Goal: Information Seeking & Learning: Learn about a topic

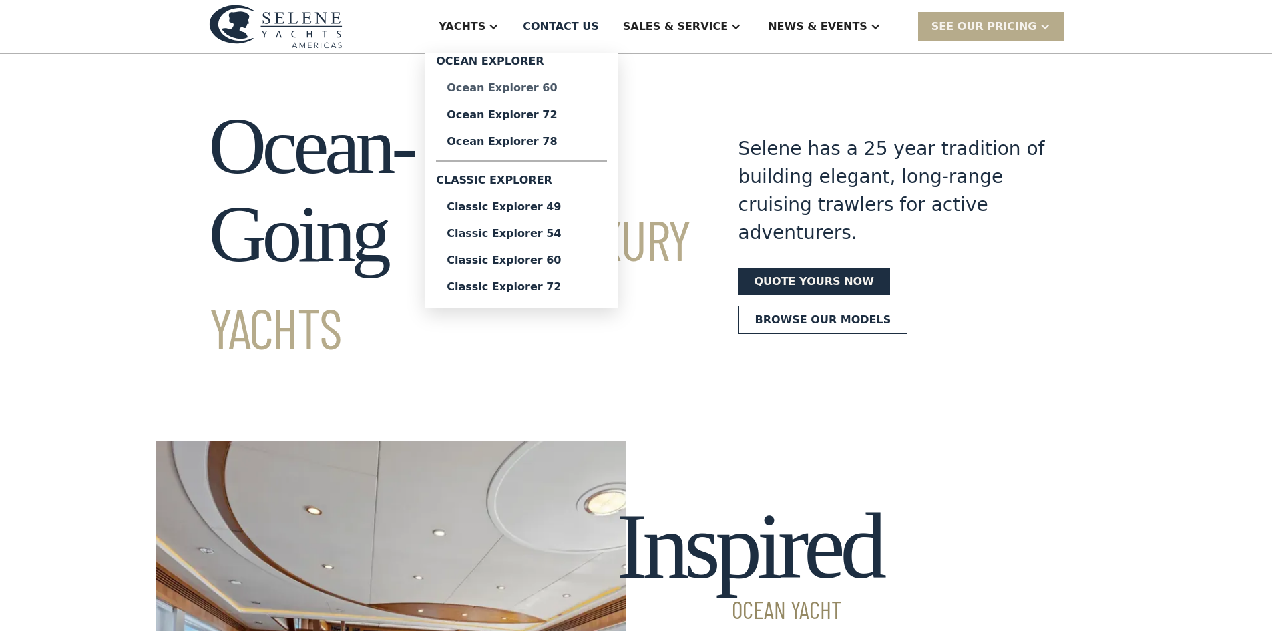
click at [559, 85] on div "Ocean Explorer 60" at bounding box center [522, 88] width 150 height 11
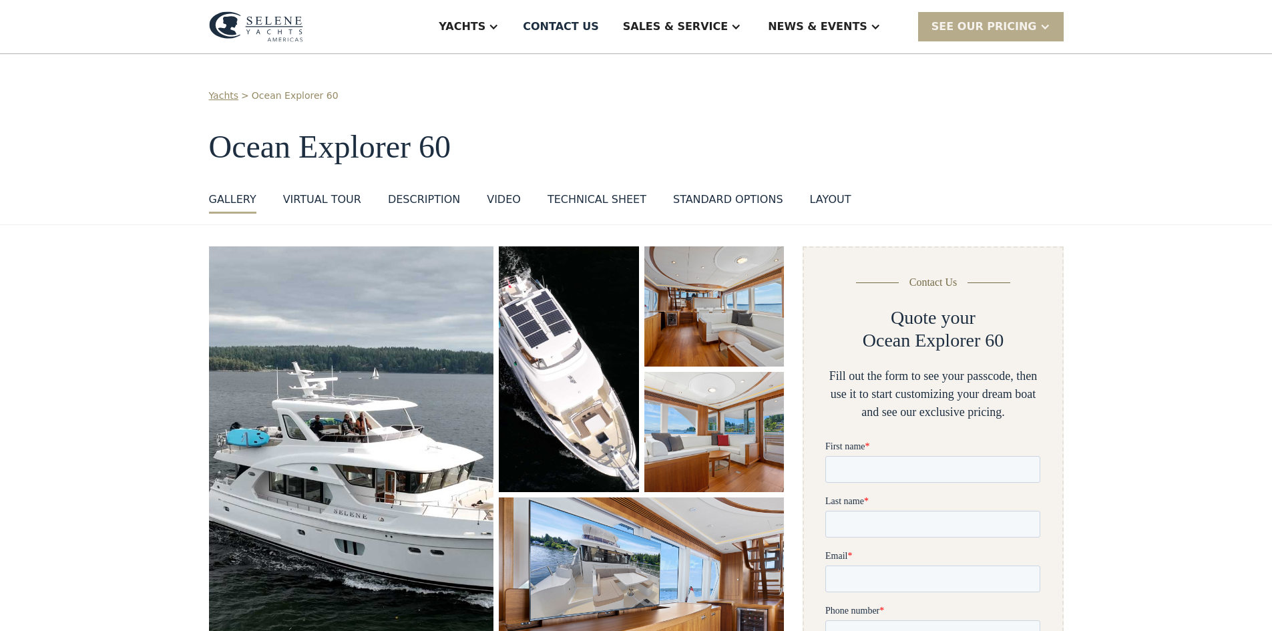
scroll to position [67, 0]
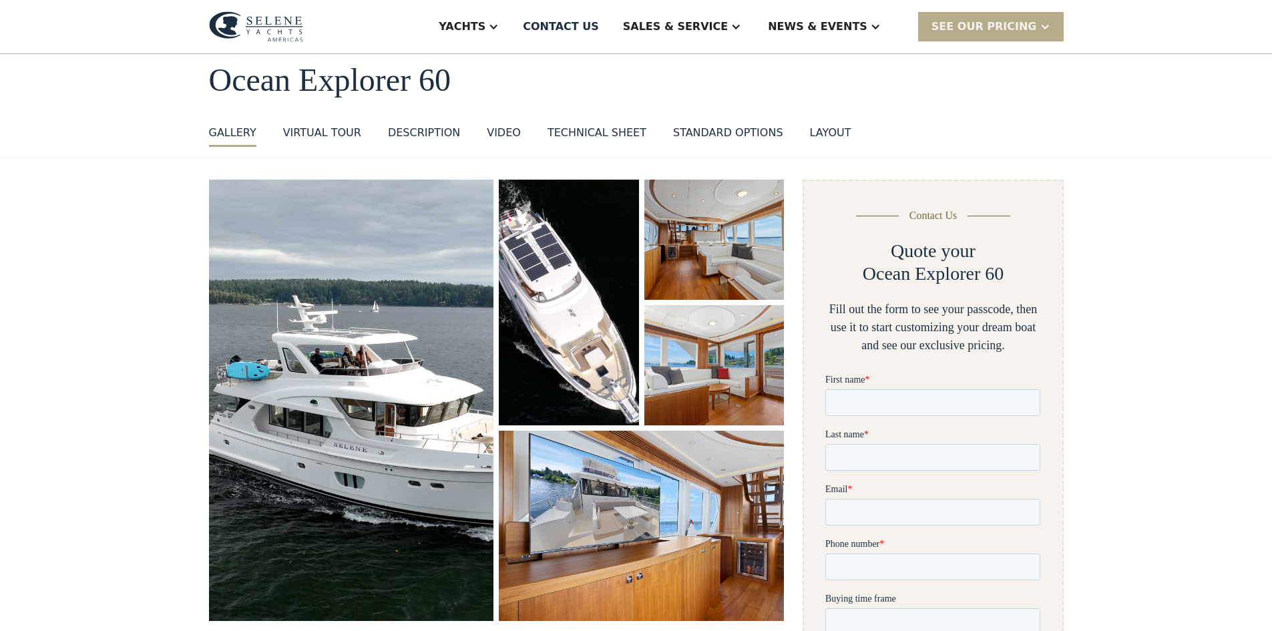
click at [692, 264] on img "open lightbox" at bounding box center [714, 240] width 140 height 120
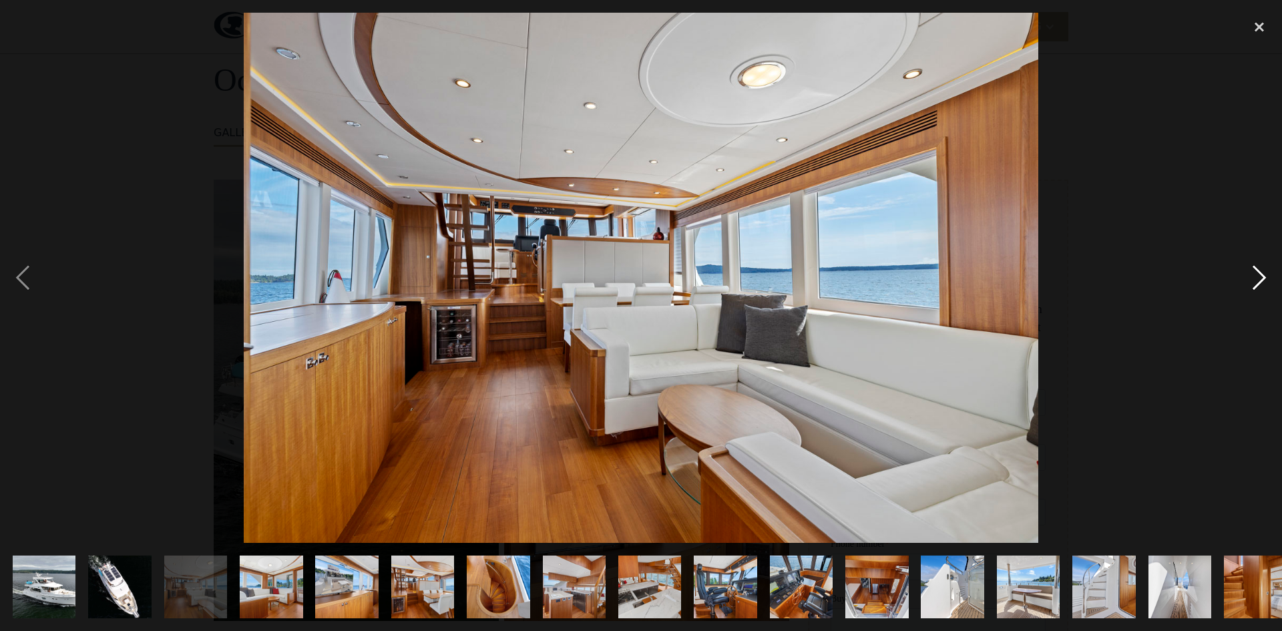
click at [1254, 282] on div "next image" at bounding box center [1258, 278] width 45 height 530
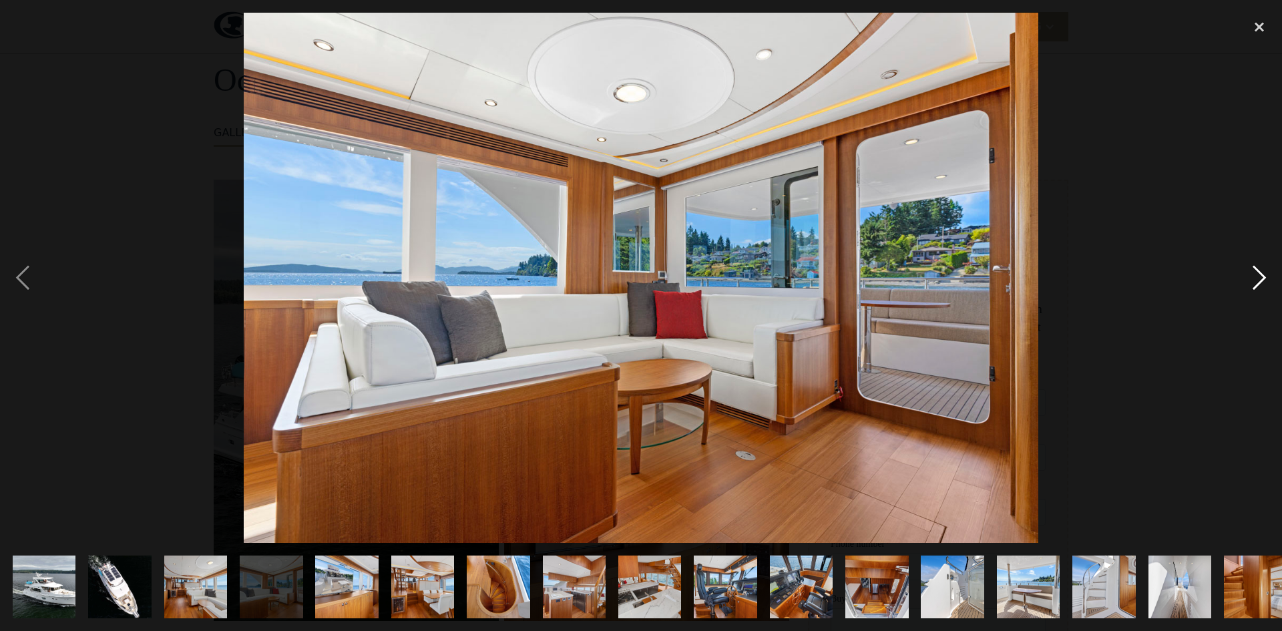
click at [1254, 282] on div "next image" at bounding box center [1258, 278] width 45 height 530
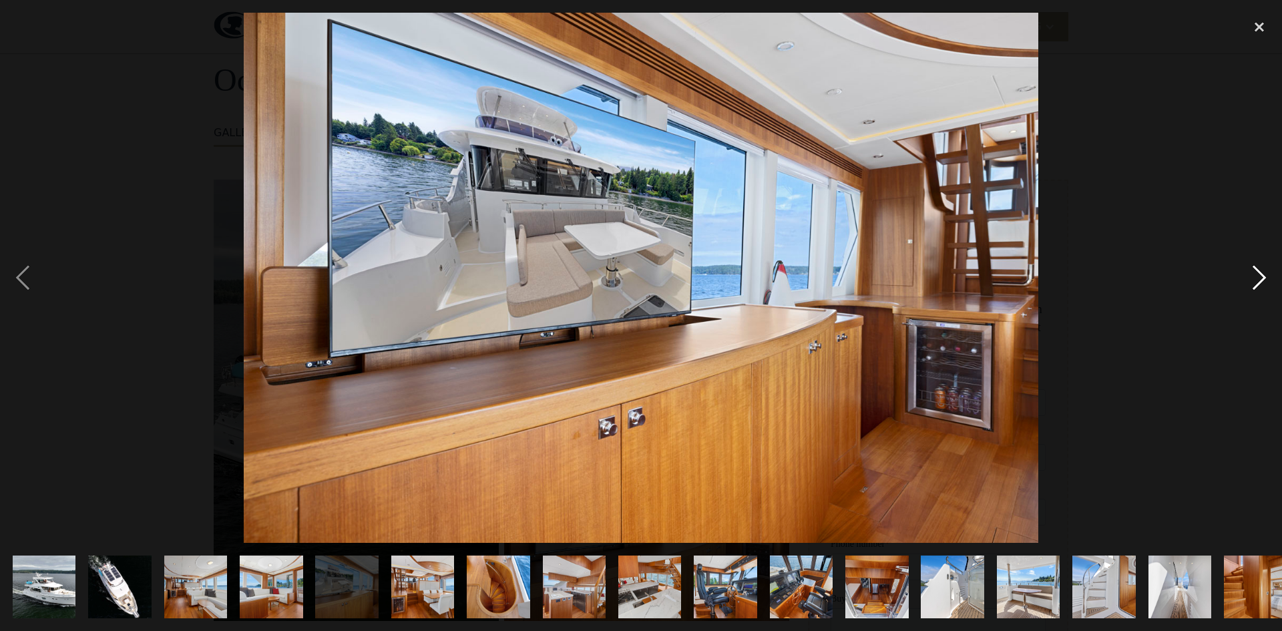
click at [1253, 282] on div "next image" at bounding box center [1258, 278] width 45 height 530
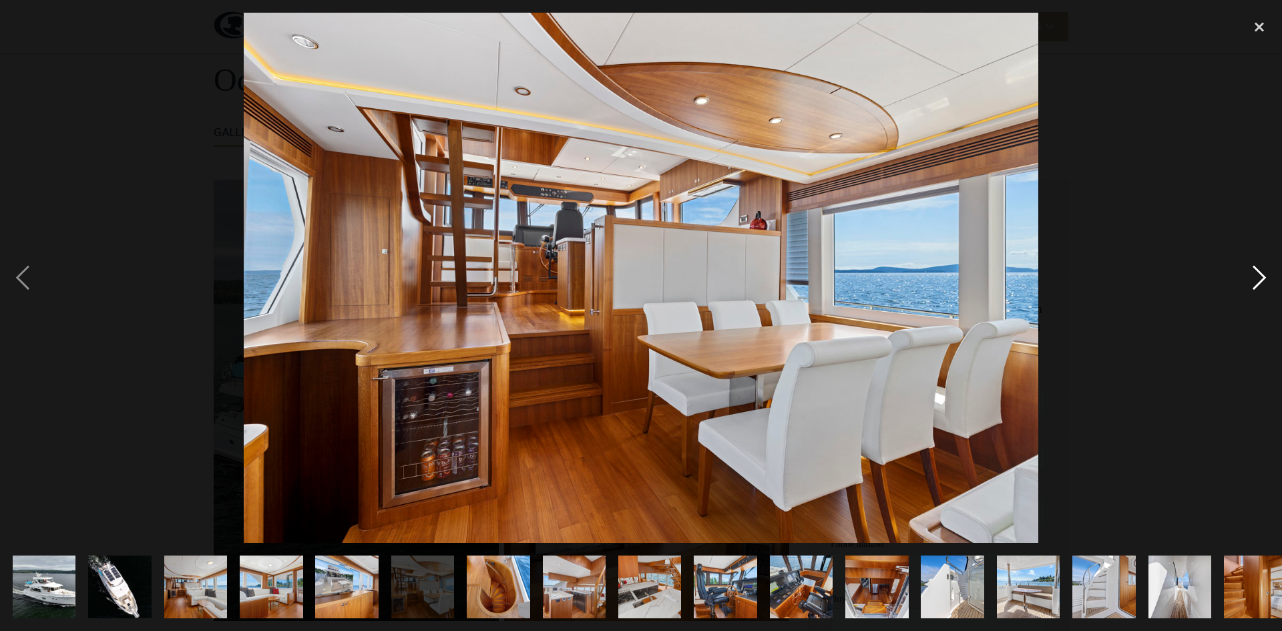
click at [1252, 282] on div "next image" at bounding box center [1258, 278] width 45 height 530
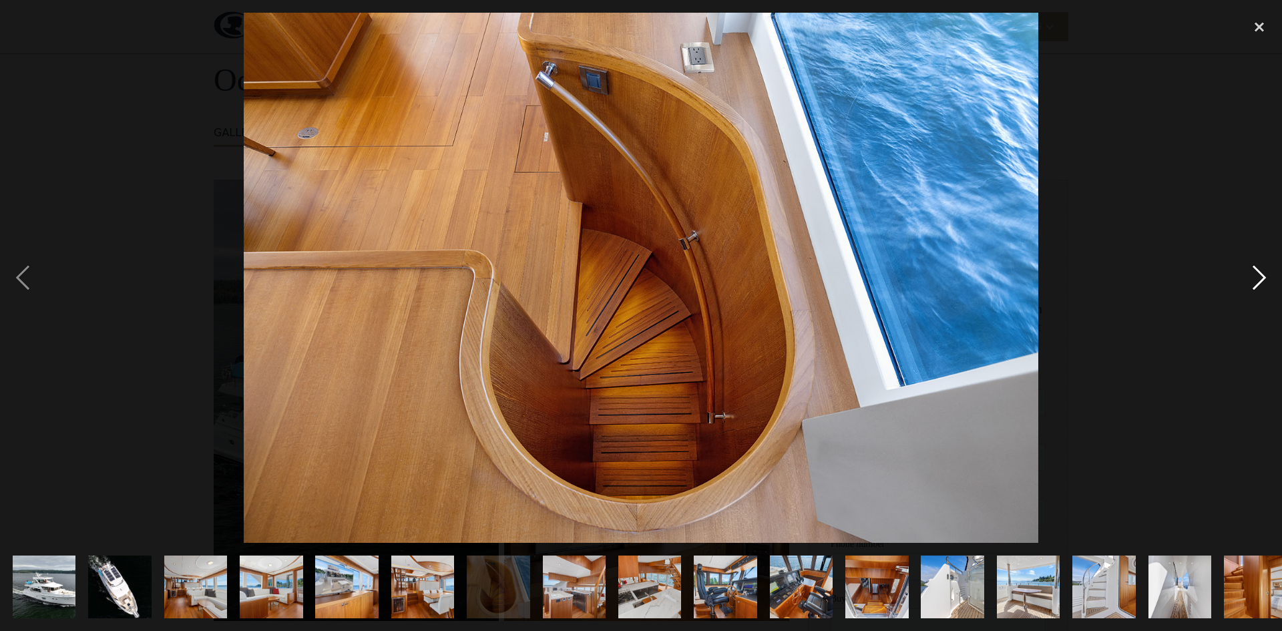
click at [1252, 282] on div "next image" at bounding box center [1258, 278] width 45 height 530
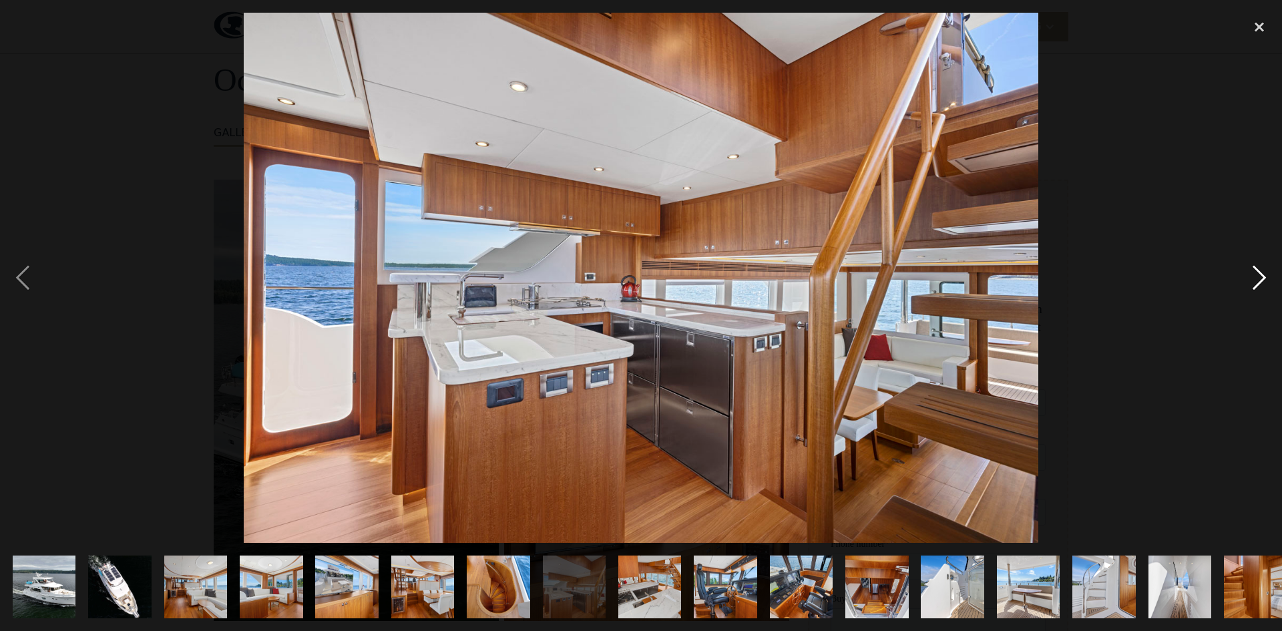
click at [1252, 281] on div "next image" at bounding box center [1258, 278] width 45 height 530
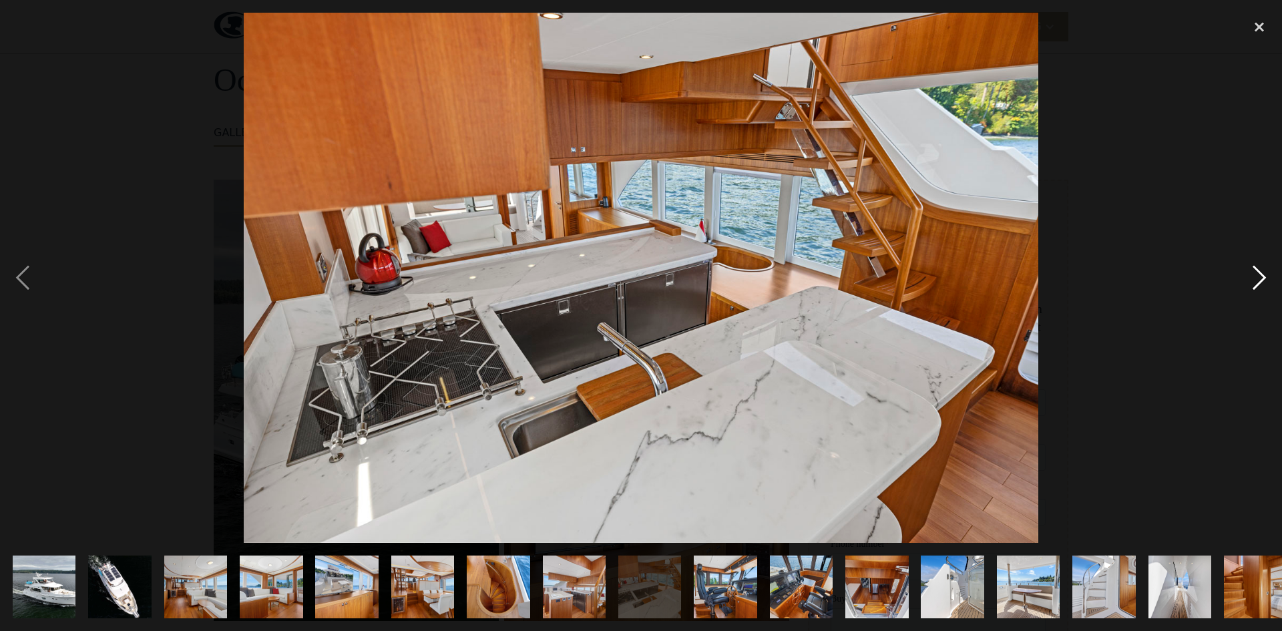
click at [1252, 281] on div "next image" at bounding box center [1258, 278] width 45 height 530
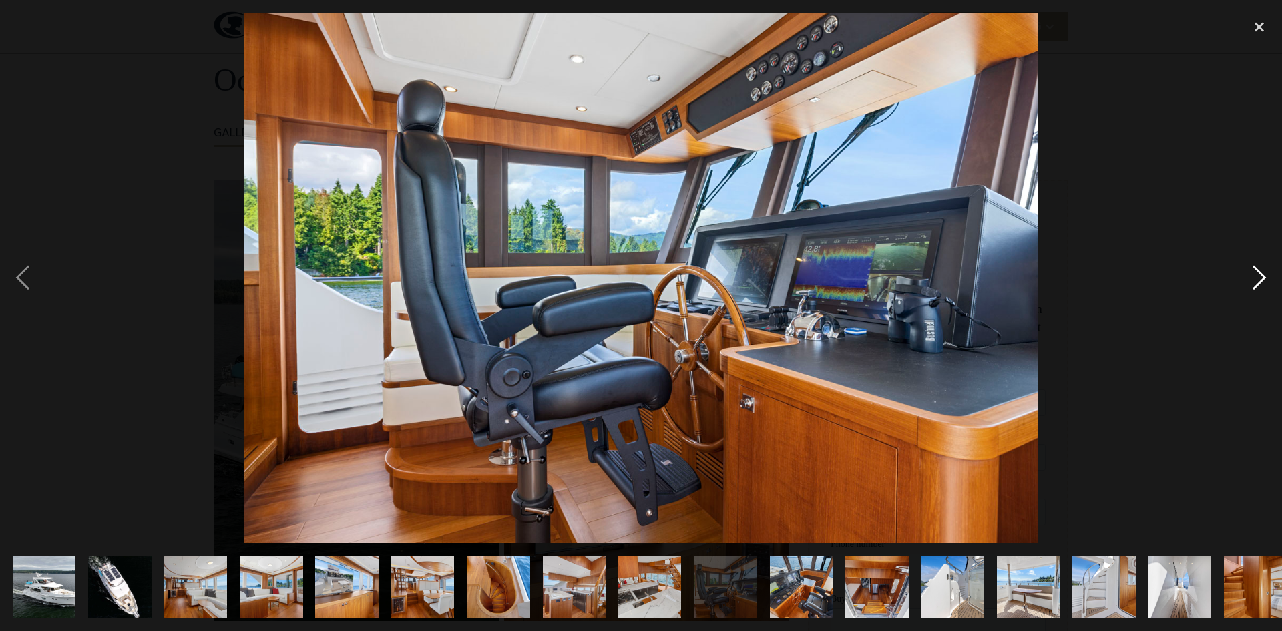
click at [1252, 281] on div "next image" at bounding box center [1258, 278] width 45 height 530
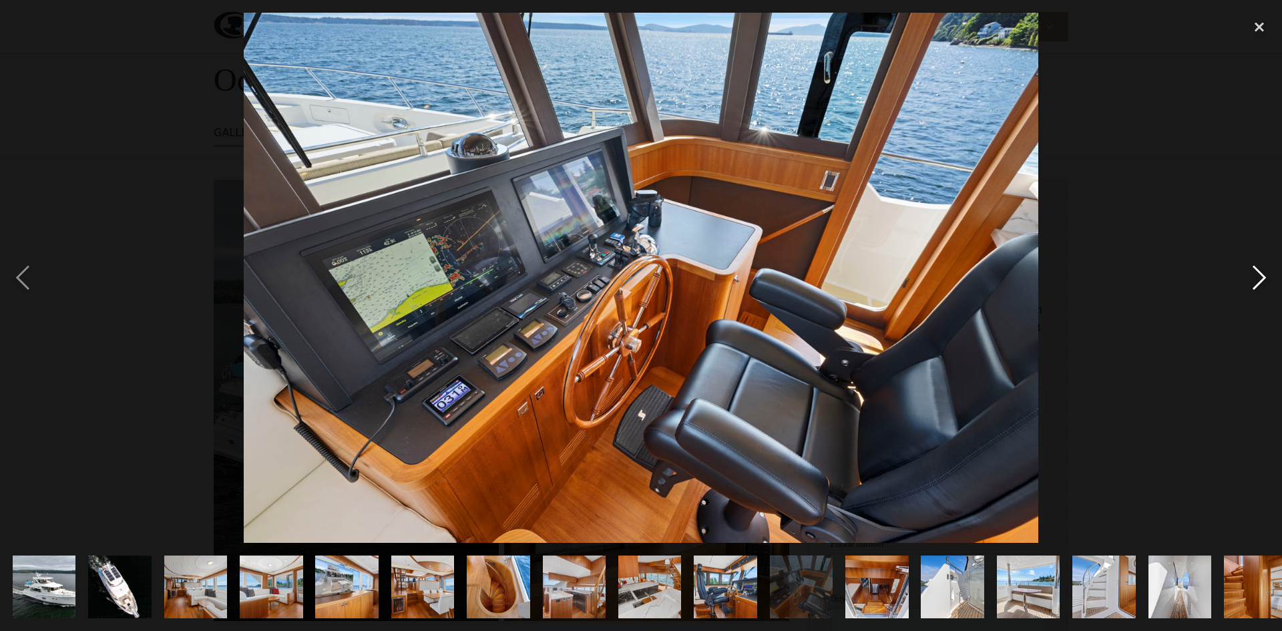
click at [1252, 281] on div "next image" at bounding box center [1258, 278] width 45 height 530
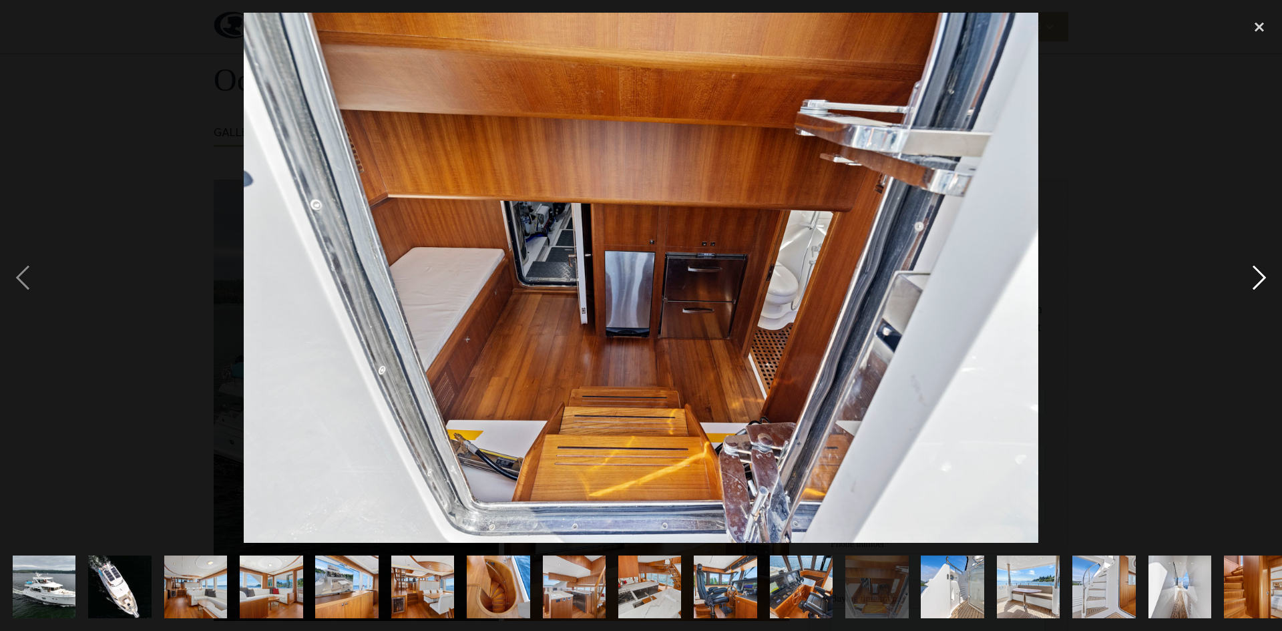
click at [1252, 281] on div "next image" at bounding box center [1258, 278] width 45 height 530
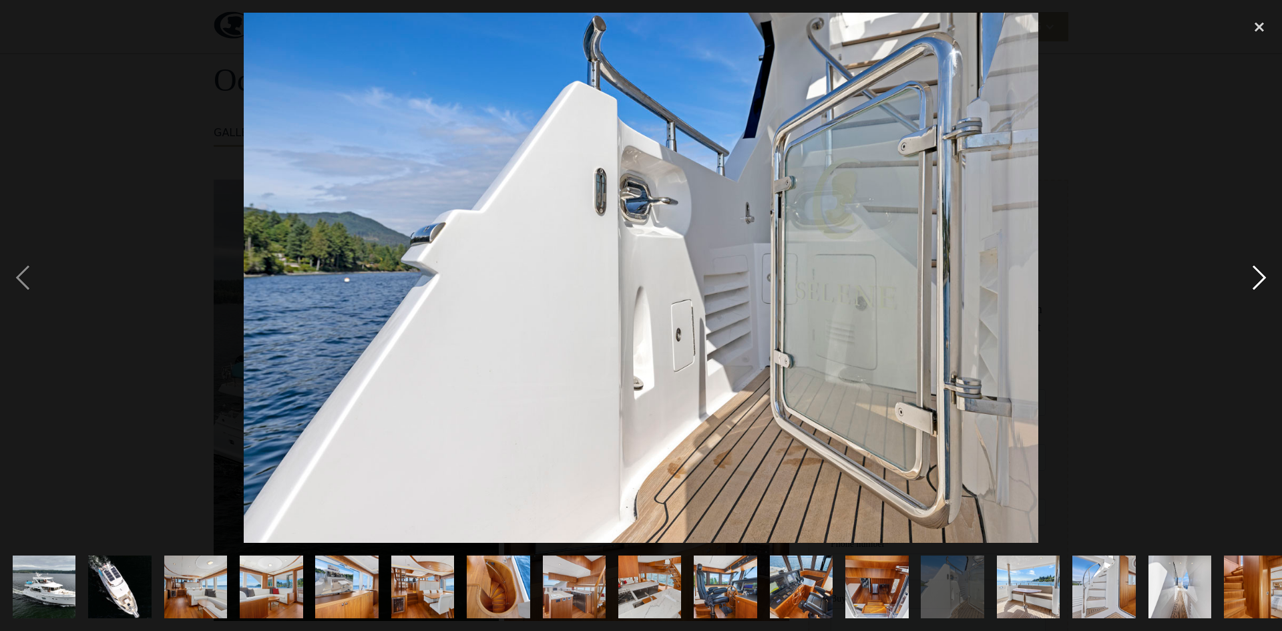
click at [1252, 281] on div "next image" at bounding box center [1258, 278] width 45 height 530
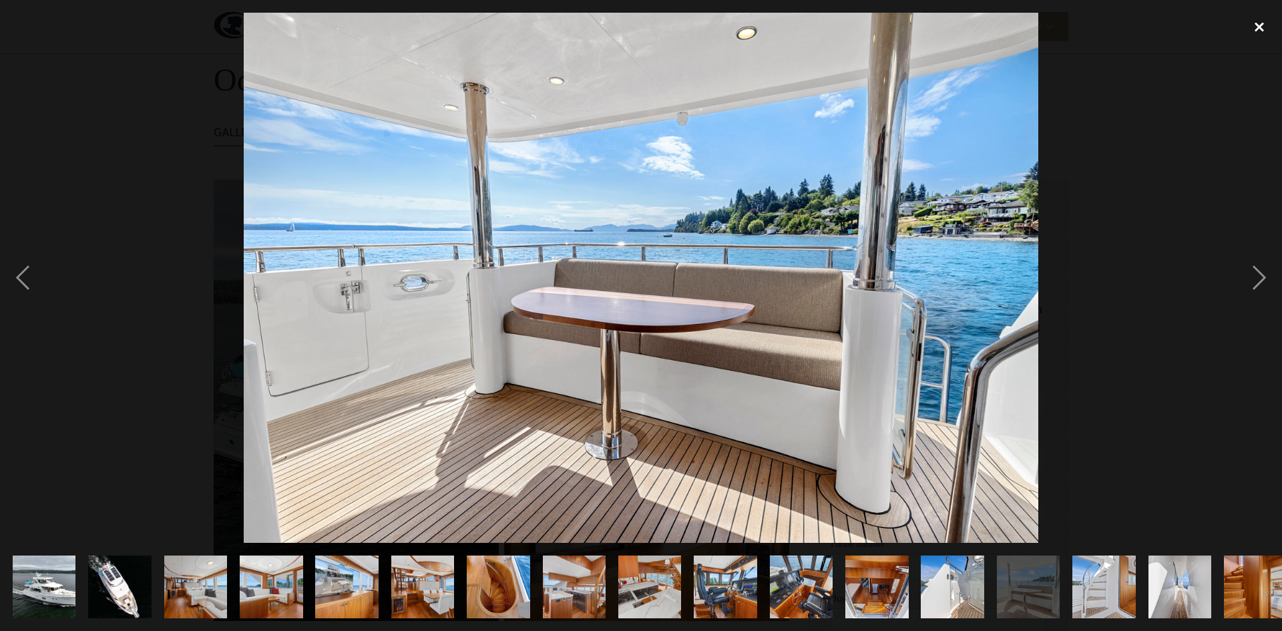
click at [1256, 25] on div "close lightbox" at bounding box center [1258, 27] width 45 height 29
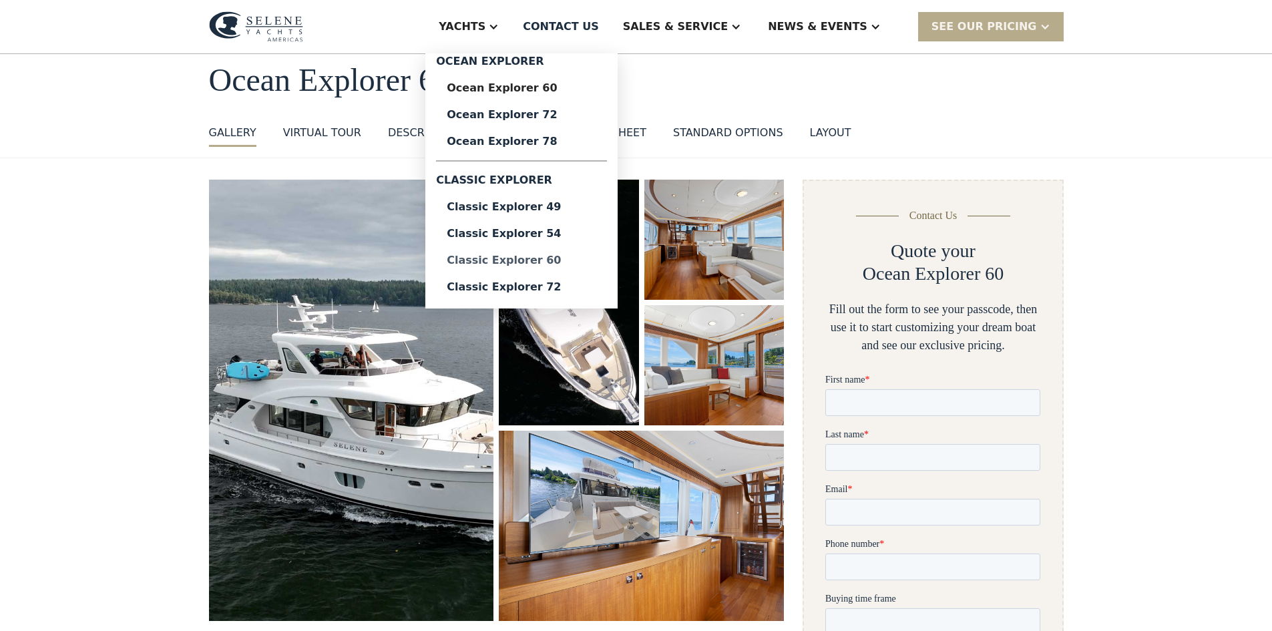
click at [540, 260] on div "Classic Explorer 60" at bounding box center [522, 260] width 150 height 11
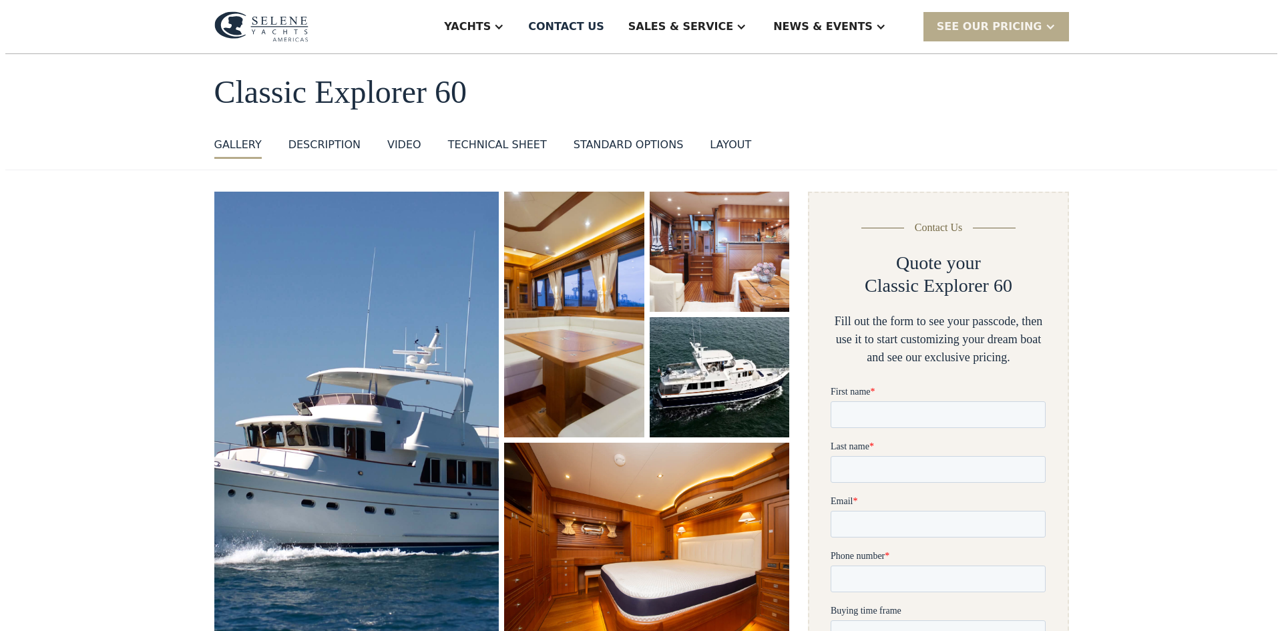
scroll to position [67, 0]
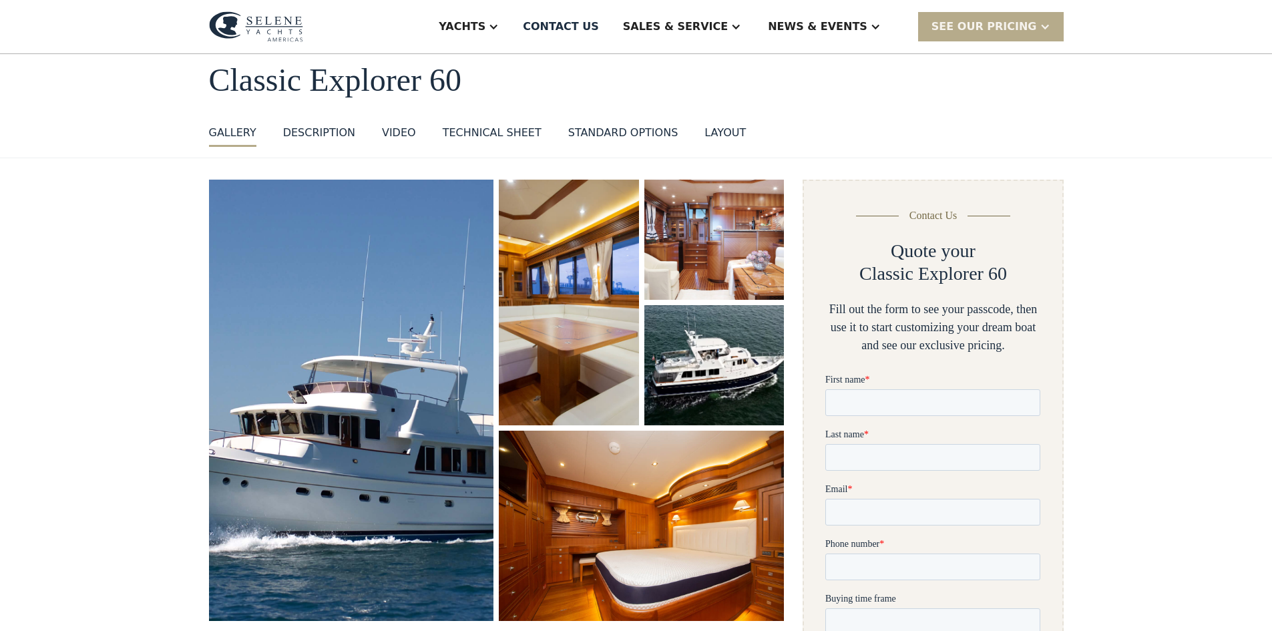
click at [723, 254] on img "open lightbox" at bounding box center [714, 239] width 148 height 127
